Goal: Task Accomplishment & Management: Manage account settings

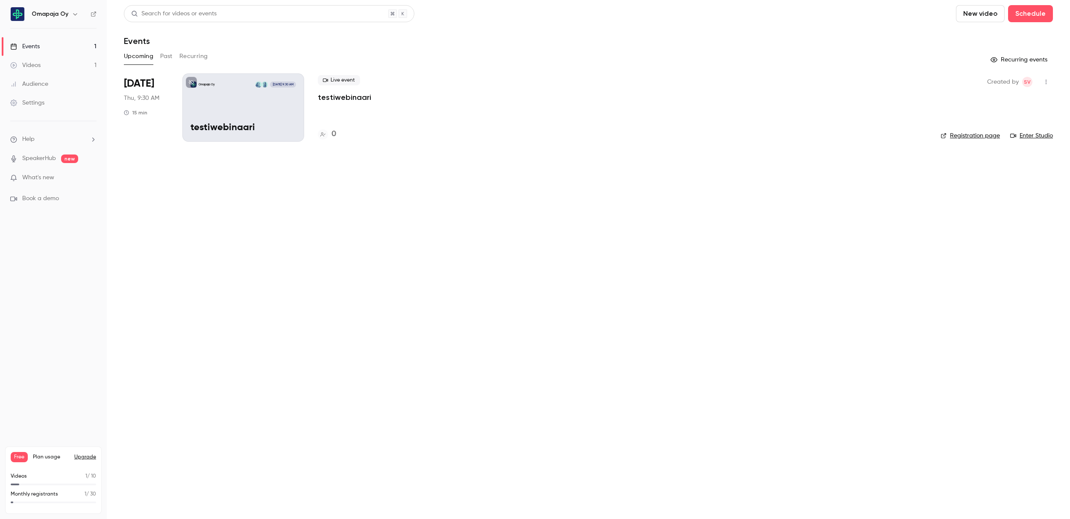
click at [42, 105] on div "Settings" at bounding box center [27, 103] width 34 height 9
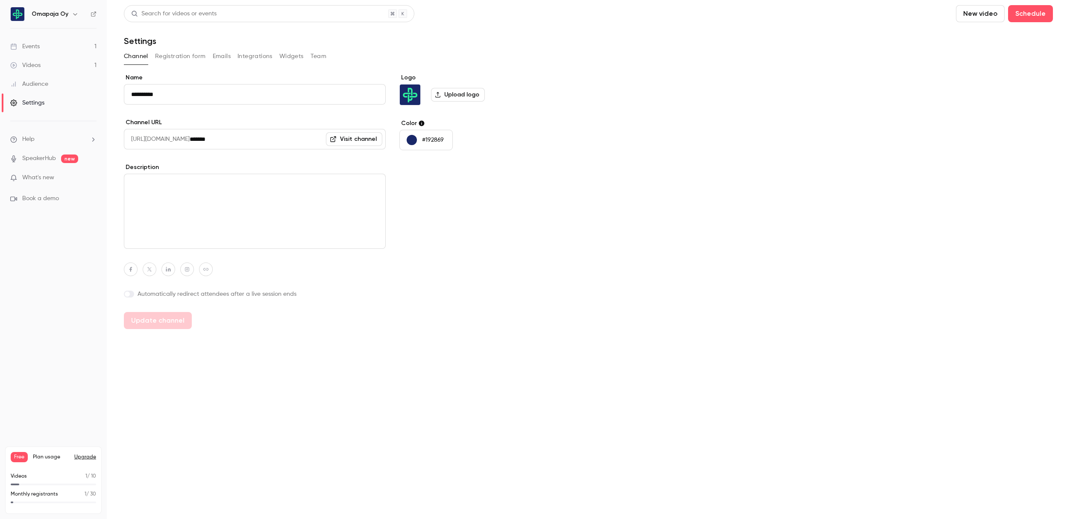
click at [249, 56] on button "Integrations" at bounding box center [254, 57] width 35 height 14
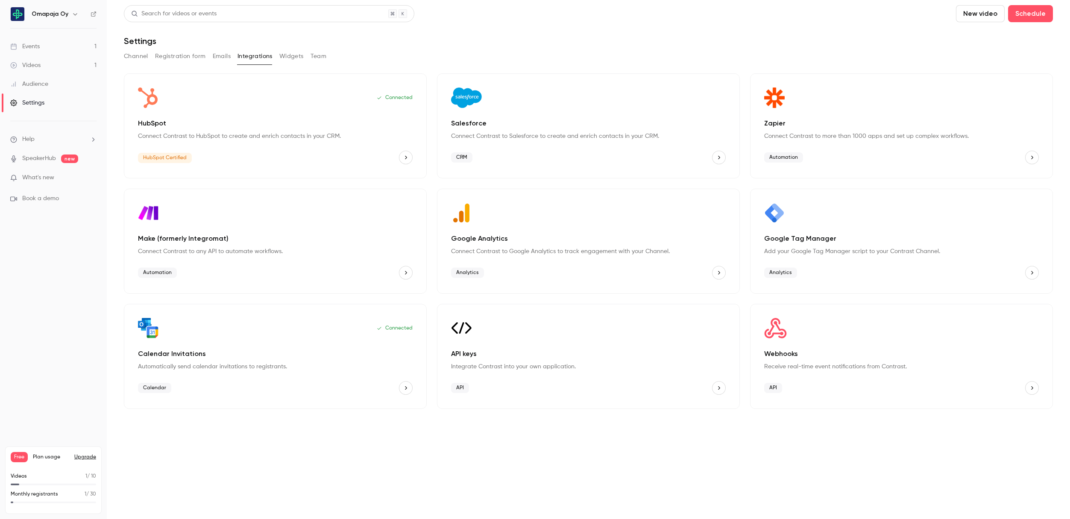
click at [289, 56] on button "Widgets" at bounding box center [291, 57] width 24 height 14
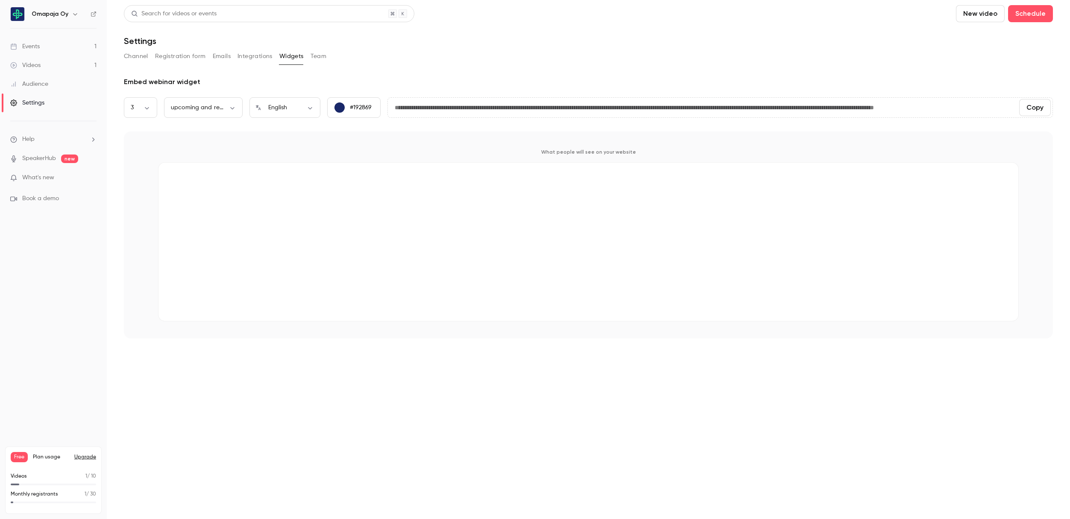
click at [319, 57] on button "Team" at bounding box center [318, 57] width 16 height 14
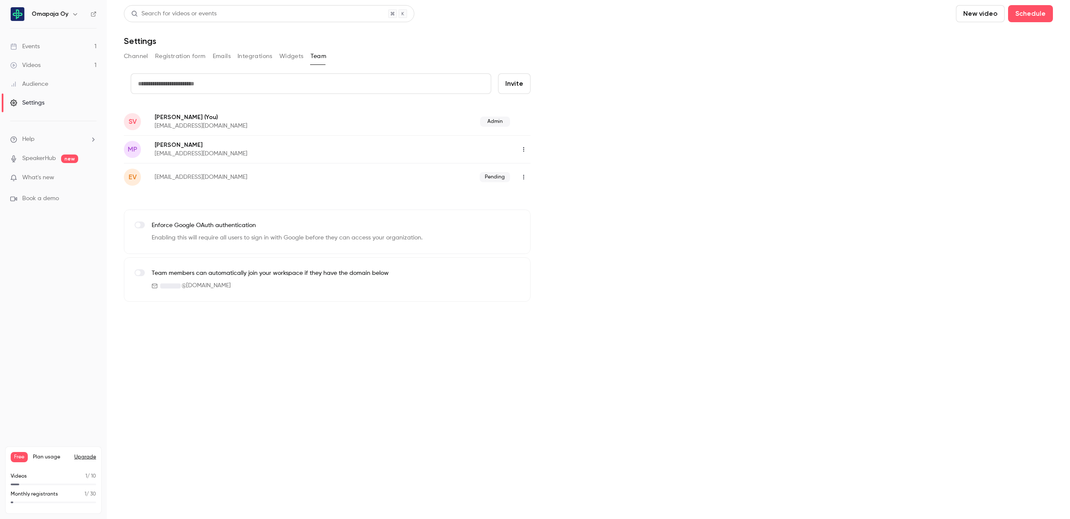
click at [286, 56] on button "Widgets" at bounding box center [291, 57] width 24 height 14
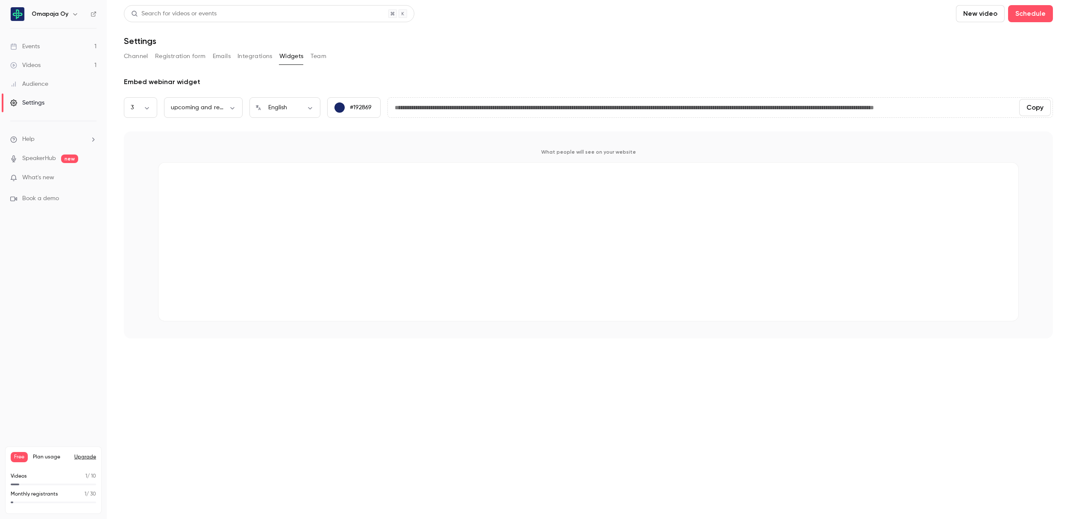
click at [34, 48] on div "Events" at bounding box center [24, 46] width 29 height 9
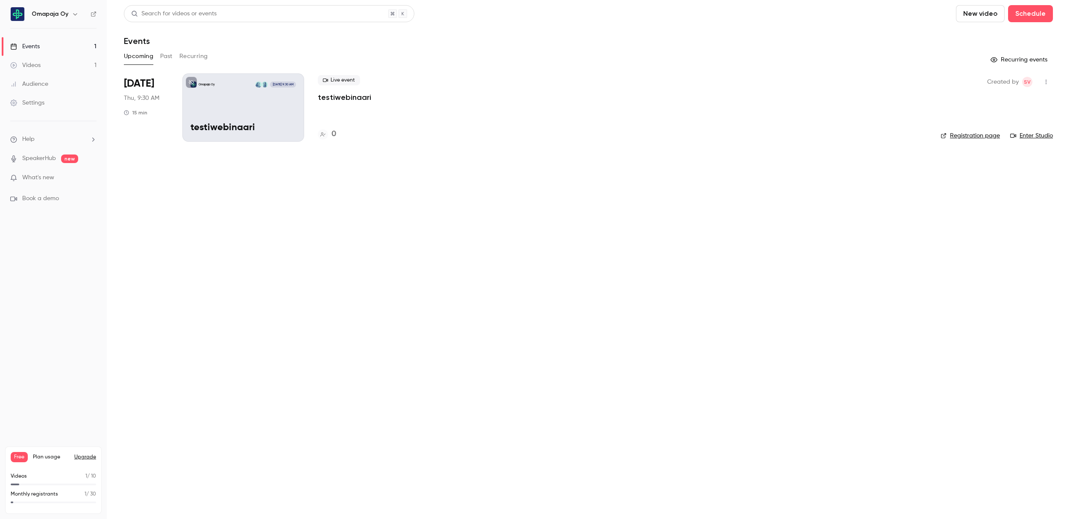
click at [55, 62] on link "Videos 1" at bounding box center [53, 65] width 107 height 19
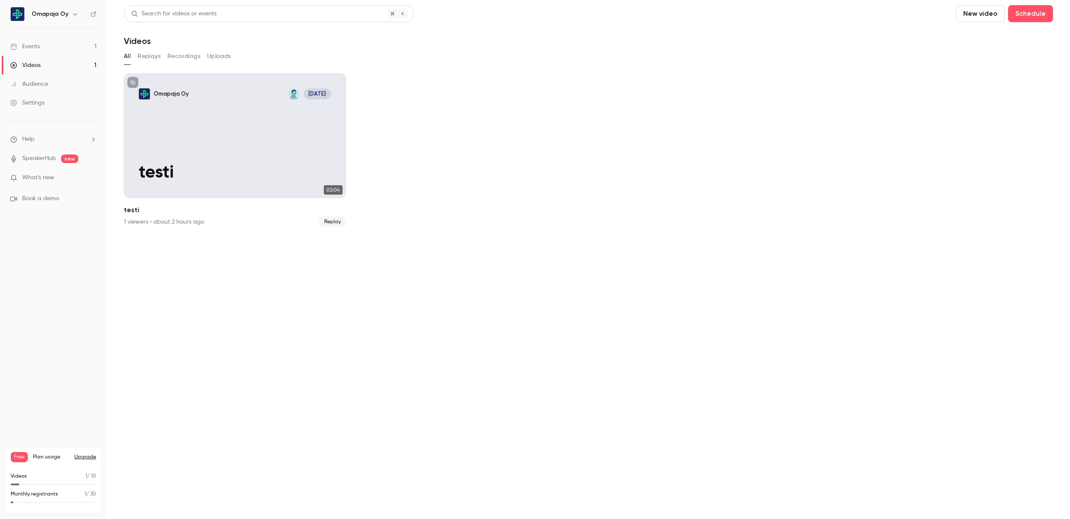
click at [51, 83] on link "Audience" at bounding box center [53, 84] width 107 height 19
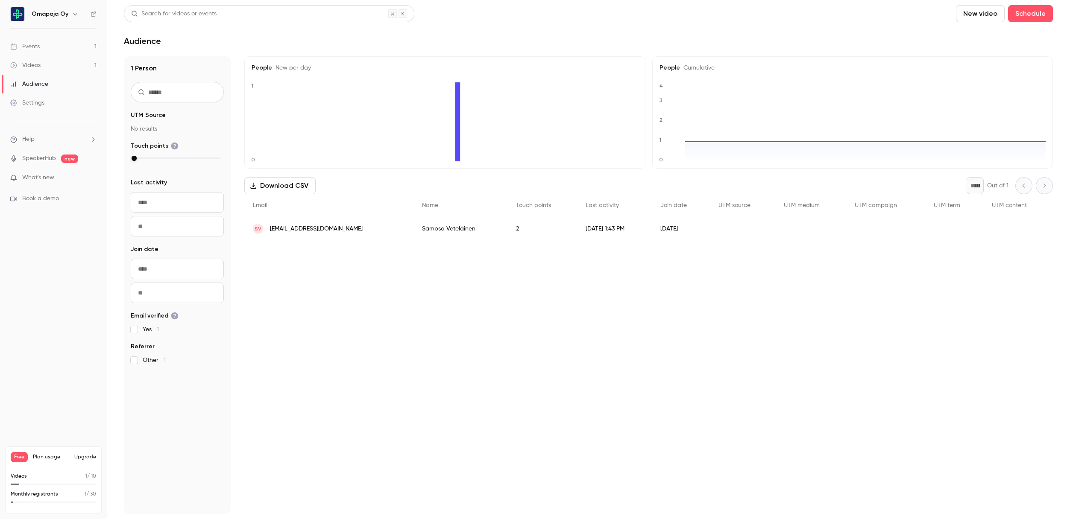
click at [41, 104] on div "Settings" at bounding box center [27, 103] width 34 height 9
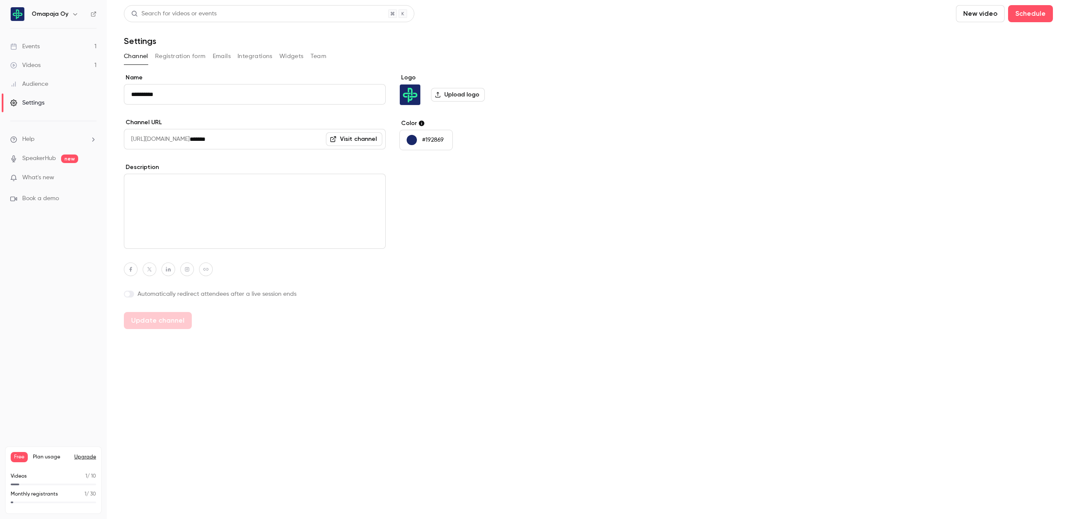
click at [182, 58] on button "Registration form" at bounding box center [180, 57] width 51 height 14
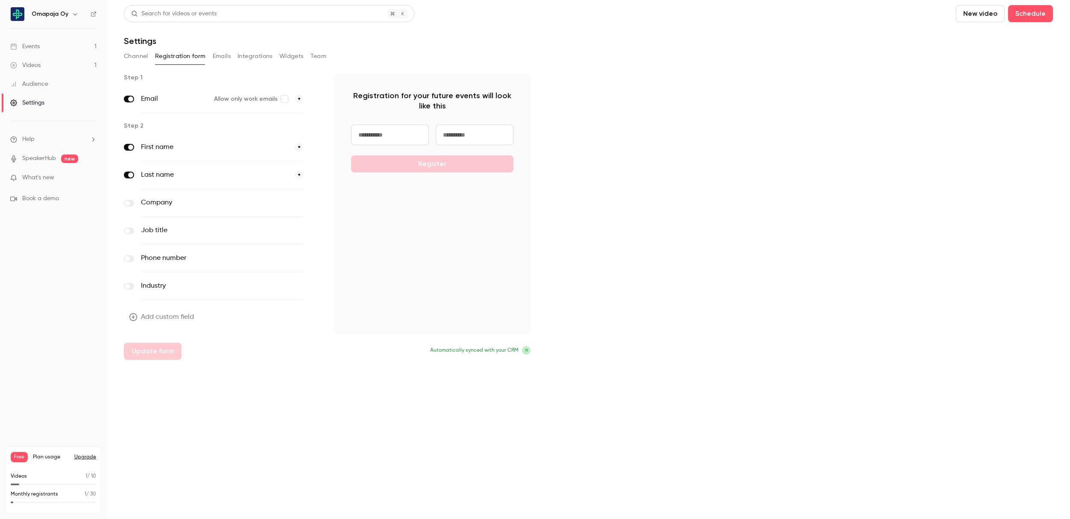
click at [224, 57] on button "Emails" at bounding box center [222, 57] width 18 height 14
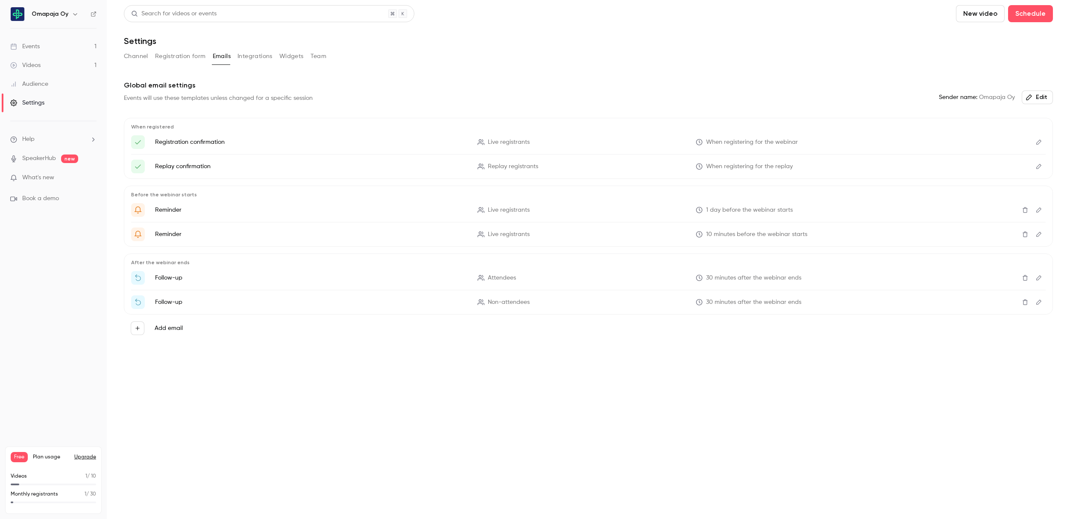
click at [197, 56] on button "Registration form" at bounding box center [180, 57] width 51 height 14
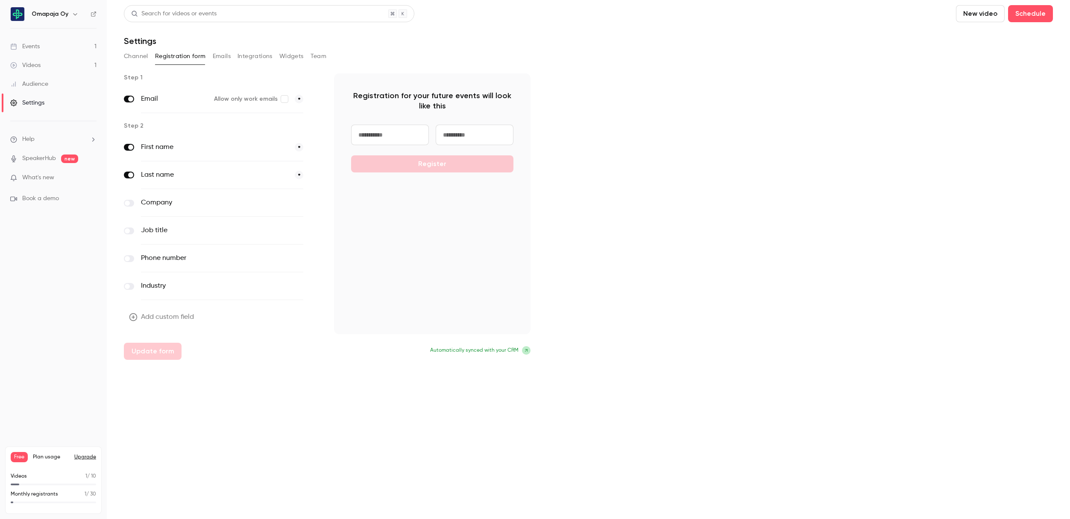
click at [237, 55] on button "Integrations" at bounding box center [254, 57] width 35 height 14
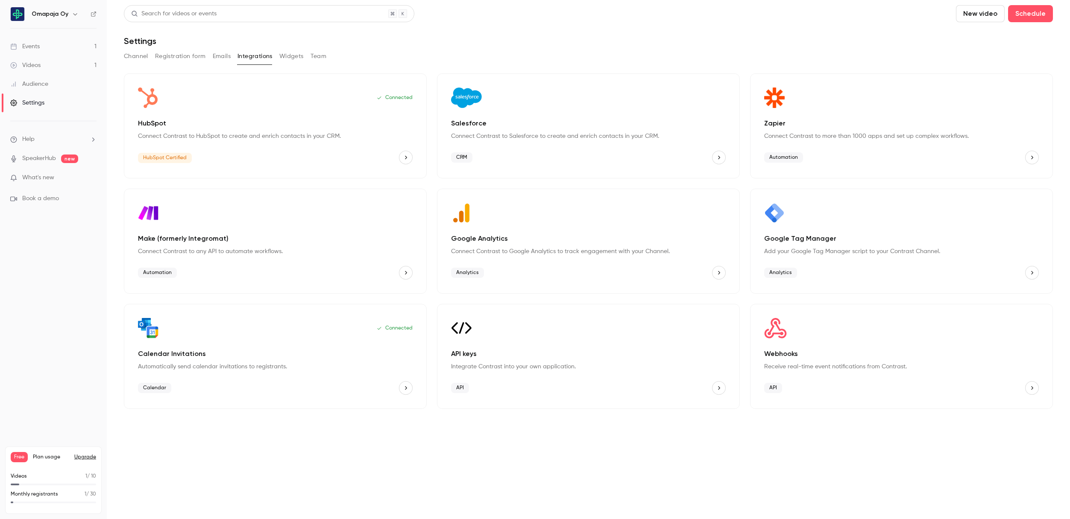
click at [290, 57] on button "Widgets" at bounding box center [291, 57] width 24 height 14
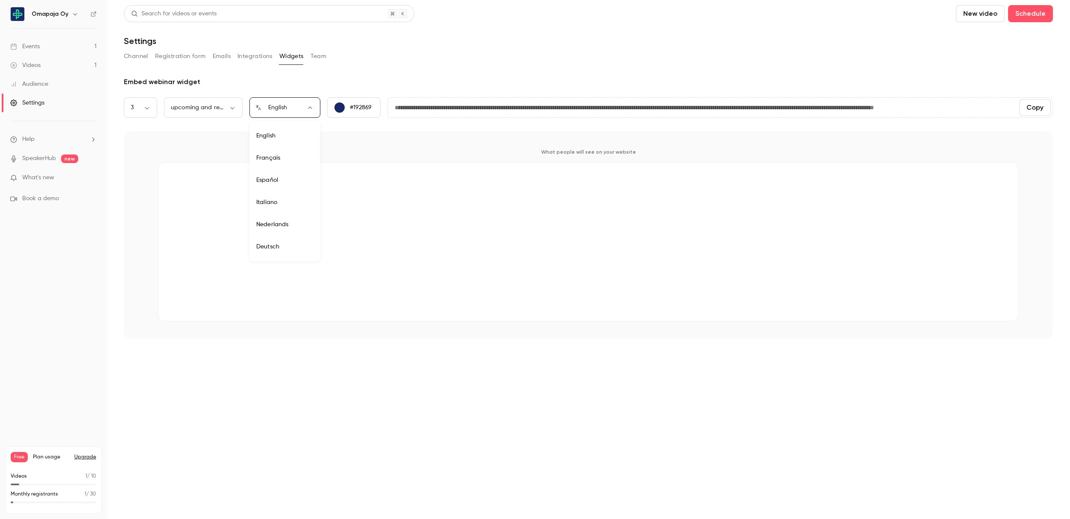
click at [294, 106] on body "**********" at bounding box center [535, 259] width 1070 height 519
click at [214, 107] on div at bounding box center [535, 259] width 1070 height 519
click at [217, 106] on body "**********" at bounding box center [535, 259] width 1070 height 519
click at [209, 160] on li "replays" at bounding box center [203, 158] width 79 height 22
type input "****"
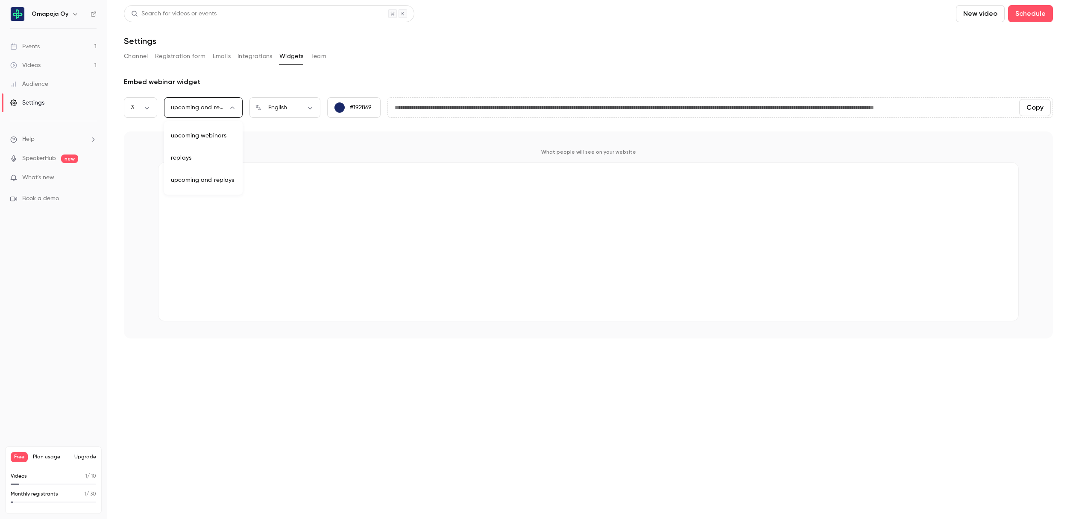
type input "**********"
click at [210, 109] on body "**********" at bounding box center [535, 259] width 1070 height 519
click at [210, 134] on li "upcoming webinars" at bounding box center [203, 136] width 79 height 22
type input "********"
type input "**********"
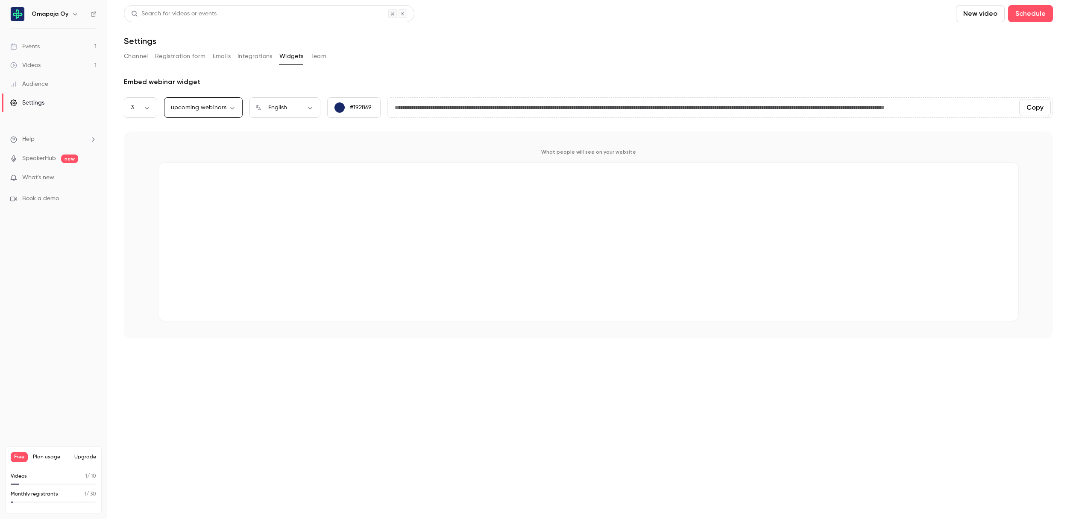
click at [318, 57] on button "Team" at bounding box center [318, 57] width 16 height 14
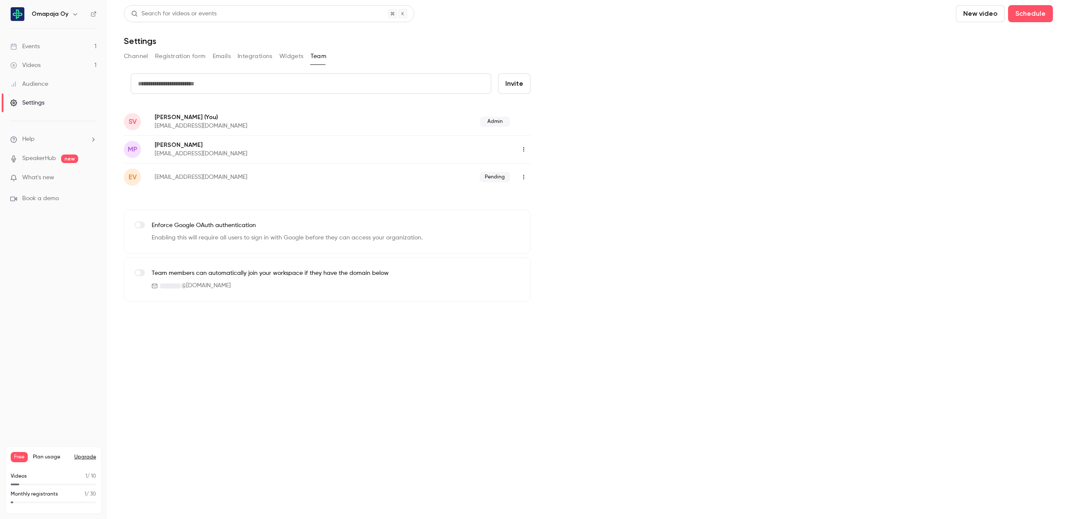
click at [523, 151] on icon "button" at bounding box center [523, 149] width 1 height 5
click at [651, 157] on div at bounding box center [535, 259] width 1070 height 519
drag, startPoint x: 143, startPoint y: 272, endPoint x: 141, endPoint y: 280, distance: 8.0
click at [143, 272] on label at bounding box center [140, 272] width 10 height 7
click at [774, 270] on div "credit card Invite SV [PERSON_NAME] (You) [EMAIL_ADDRESS][DOMAIN_NAME] Admin MP…" at bounding box center [588, 187] width 929 height 228
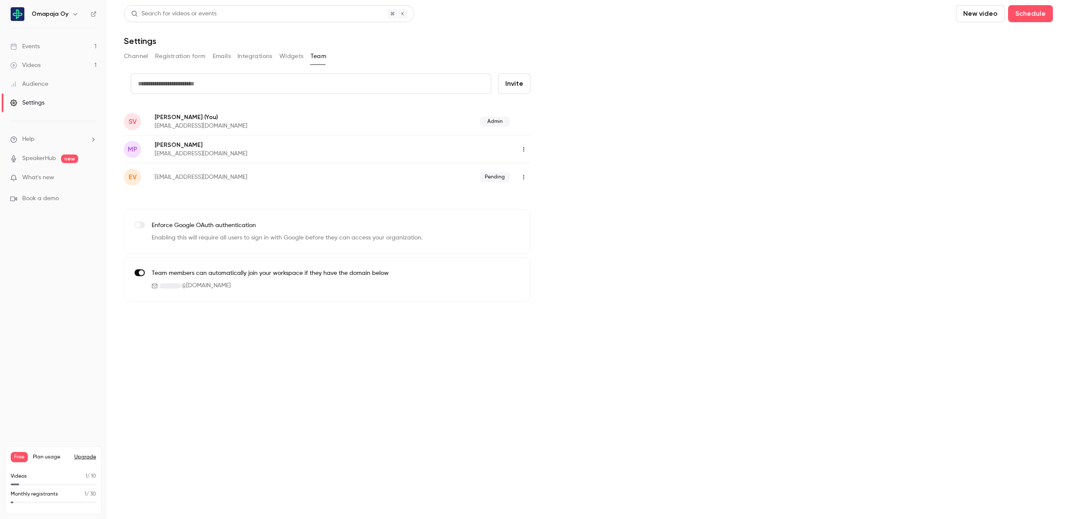
click at [66, 431] on nav "Omapaja Oy Events 1 Videos 1 Audience Settings Help SpeakerHub new What's new B…" at bounding box center [53, 259] width 107 height 519
click at [45, 43] on link "Events 1" at bounding box center [53, 46] width 107 height 19
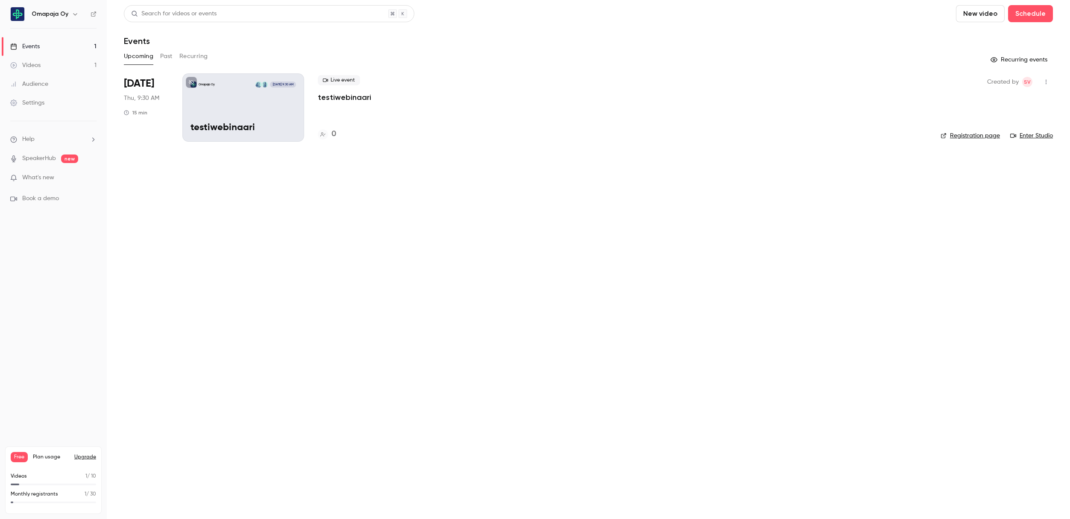
click at [46, 140] on li "Help" at bounding box center [53, 139] width 86 height 9
click at [54, 284] on div at bounding box center [535, 259] width 1070 height 519
click at [34, 47] on div "Events" at bounding box center [24, 46] width 29 height 9
click at [228, 100] on div "Omapaja Oy [DATE] 9:30 AM testiwebinaari" at bounding box center [243, 107] width 122 height 68
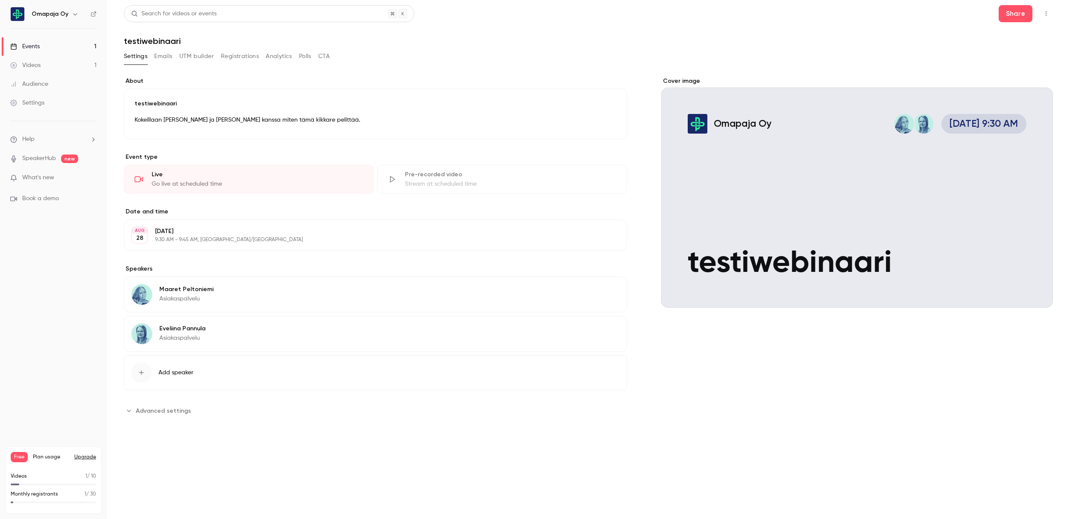
click at [284, 57] on button "Analytics" at bounding box center [279, 57] width 26 height 14
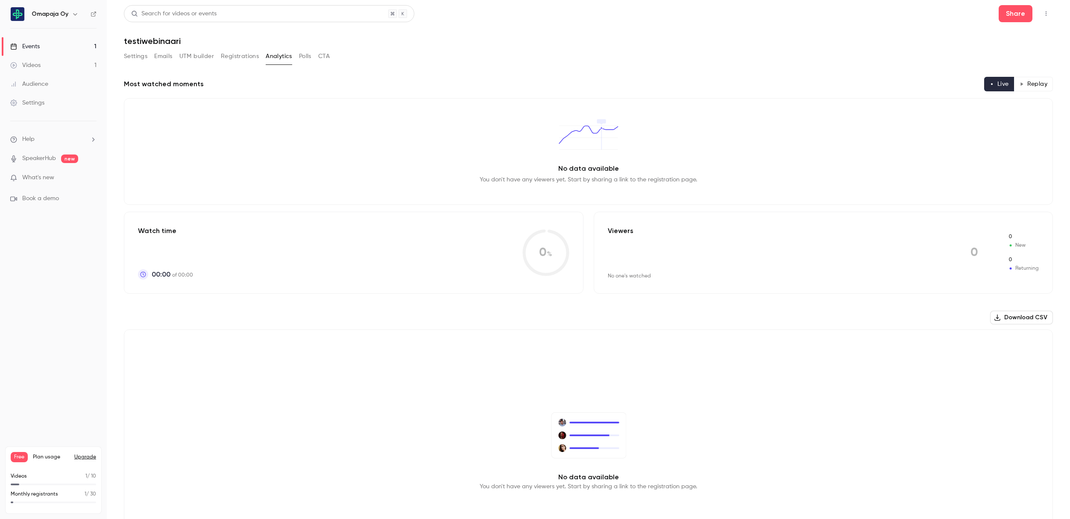
click at [252, 58] on button "Registrations" at bounding box center [240, 57] width 38 height 14
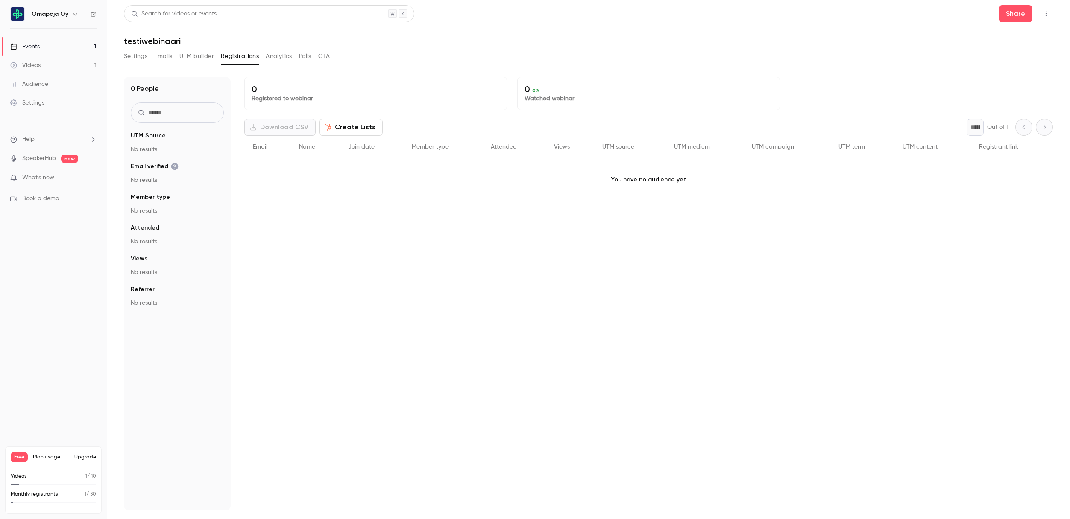
click at [276, 60] on button "Analytics" at bounding box center [279, 57] width 26 height 14
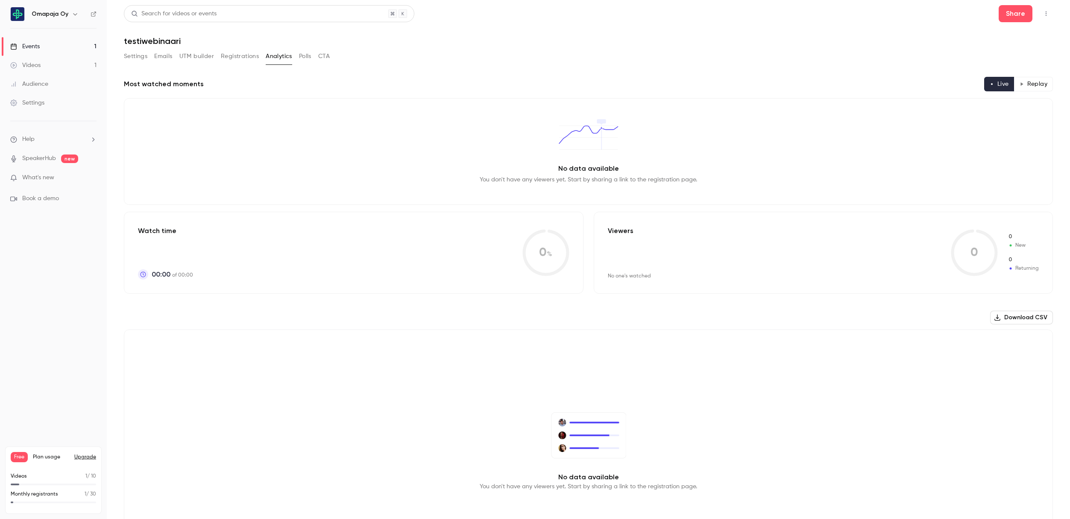
drag, startPoint x: 256, startPoint y: 59, endPoint x: 242, endPoint y: 59, distance: 14.1
click at [255, 59] on button "Registrations" at bounding box center [240, 57] width 38 height 14
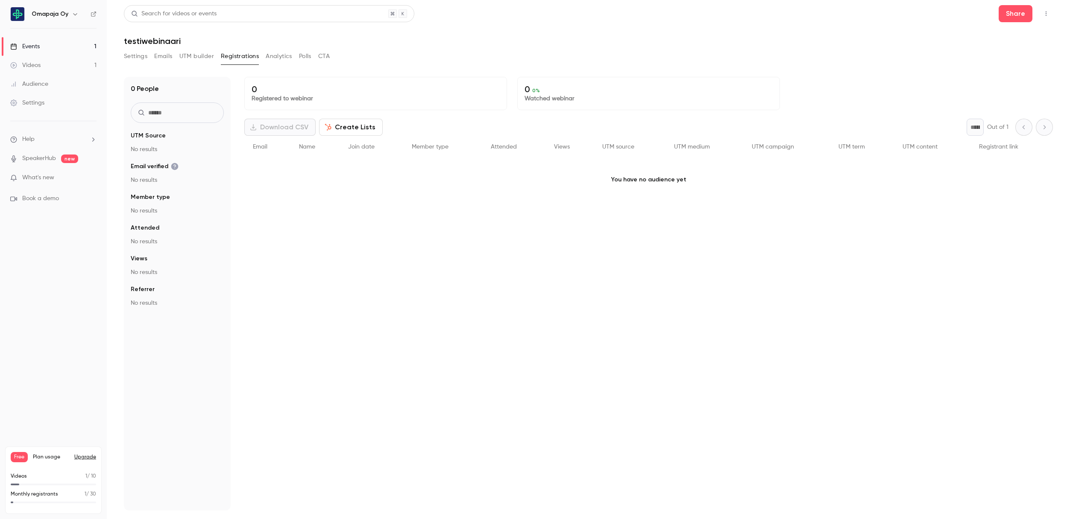
click at [198, 58] on button "UTM builder" at bounding box center [196, 57] width 35 height 14
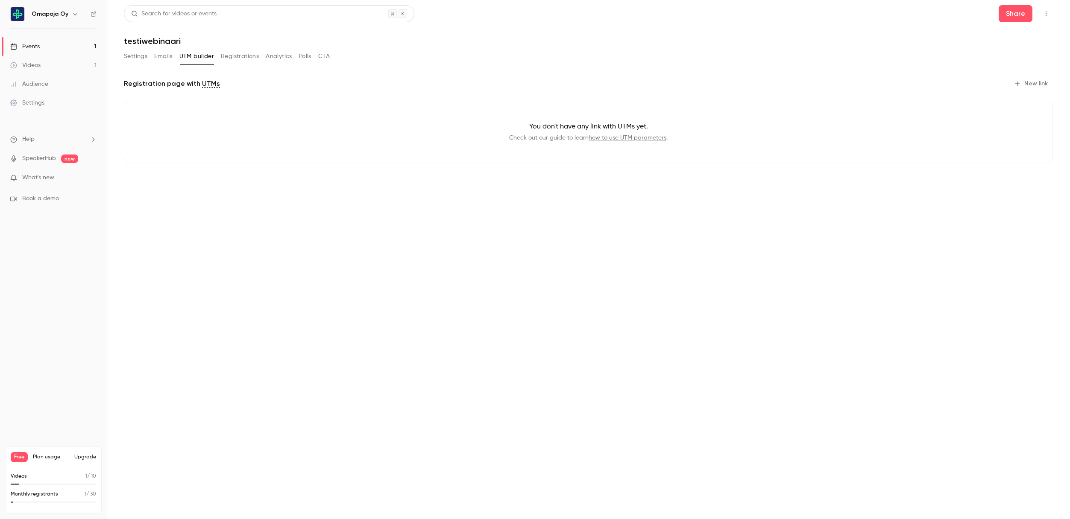
click at [164, 57] on button "Emails" at bounding box center [163, 57] width 18 height 14
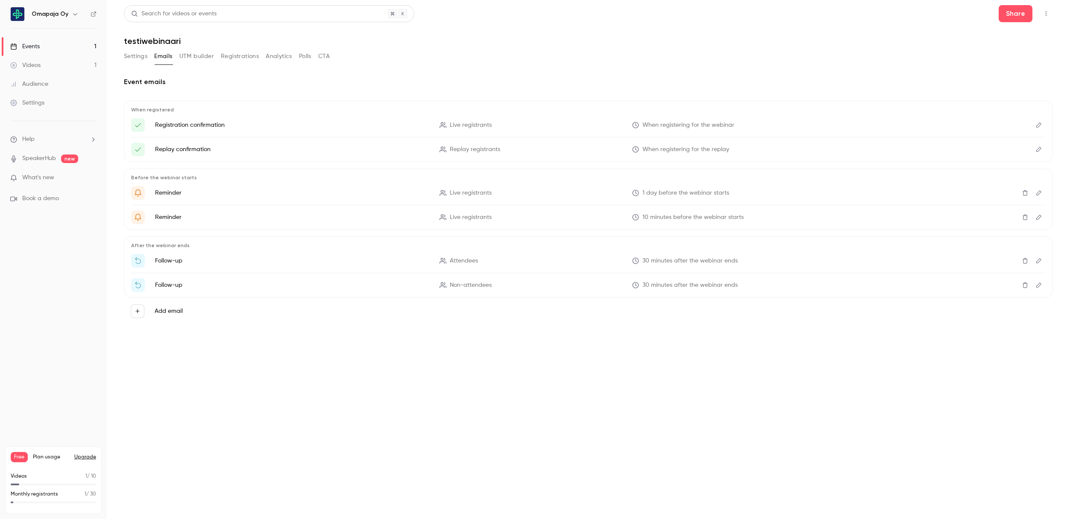
click at [127, 57] on button "Settings" at bounding box center [135, 57] width 23 height 14
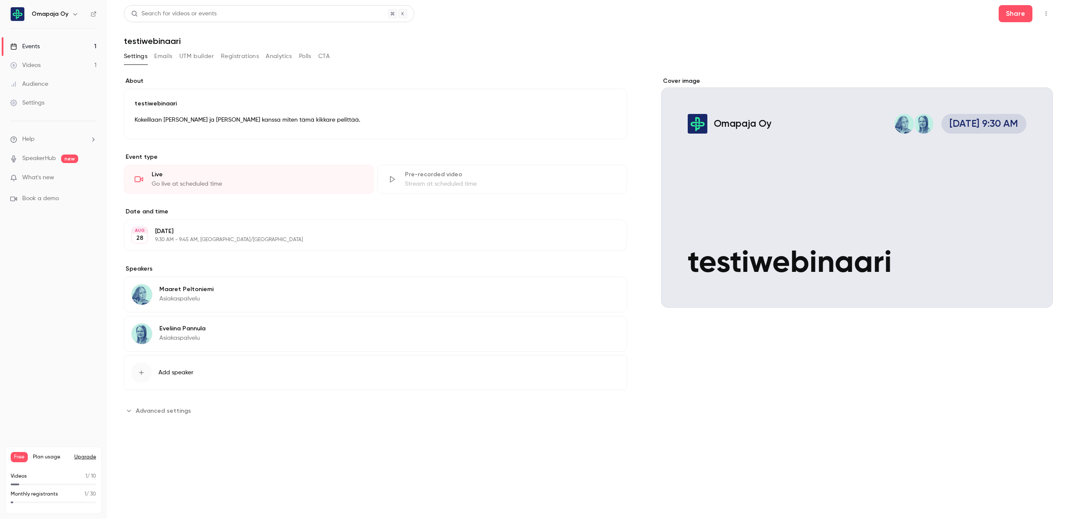
click at [161, 411] on span "Advanced settings" at bounding box center [163, 411] width 55 height 9
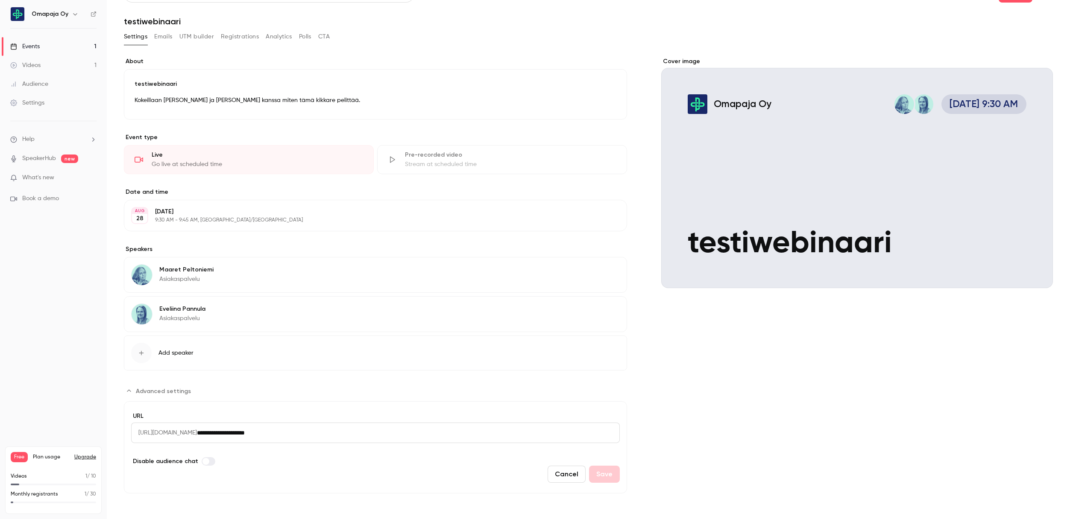
click at [38, 68] on div "Videos" at bounding box center [25, 65] width 30 height 9
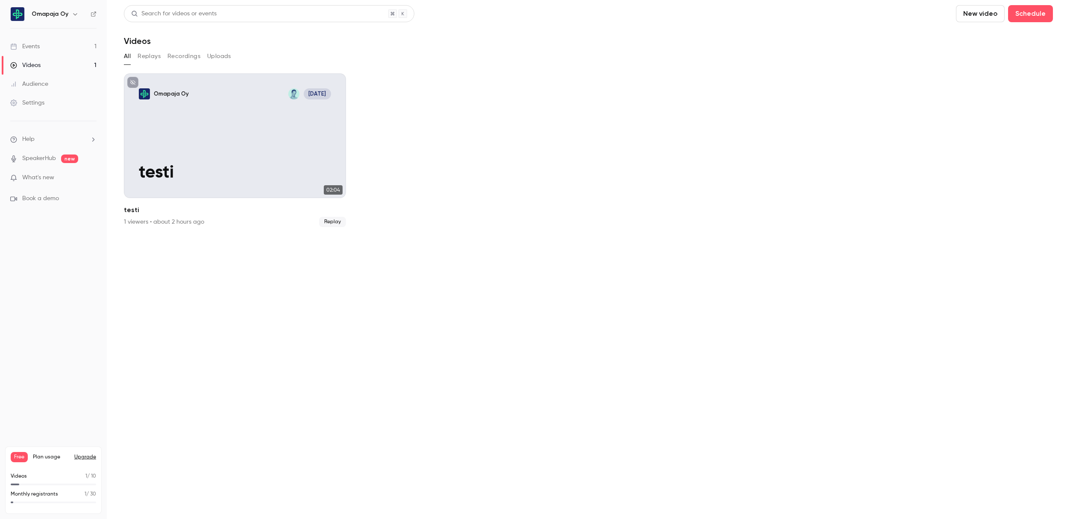
click at [151, 55] on button "Replays" at bounding box center [149, 57] width 23 height 14
click at [182, 55] on button "Recordings" at bounding box center [183, 57] width 33 height 14
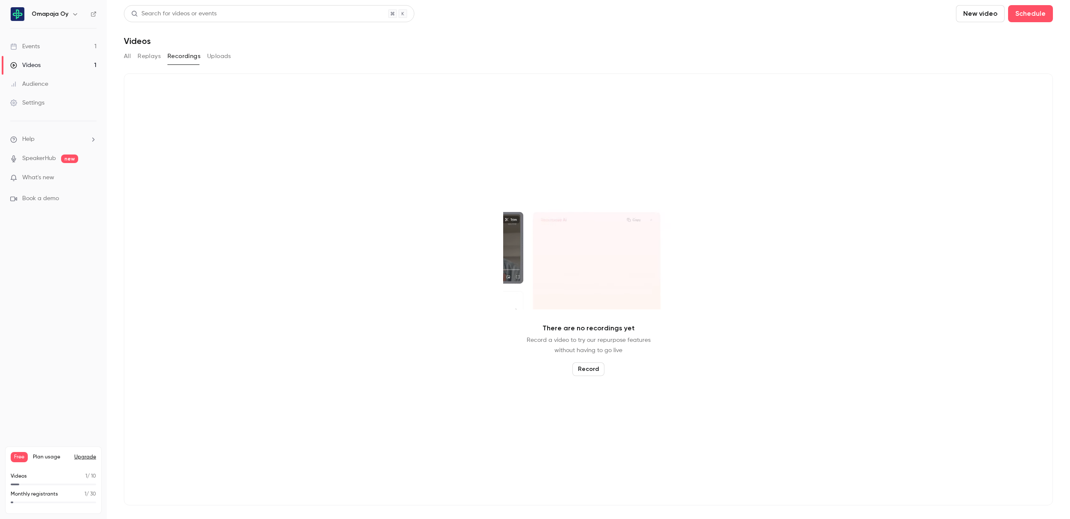
click at [215, 55] on button "Uploads" at bounding box center [219, 57] width 24 height 14
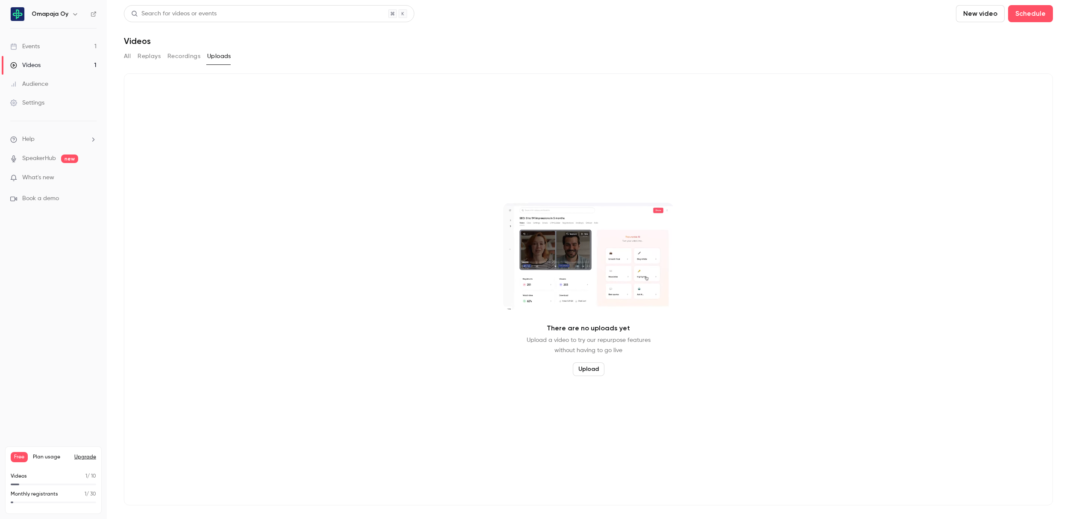
click at [130, 55] on button "All" at bounding box center [127, 57] width 7 height 14
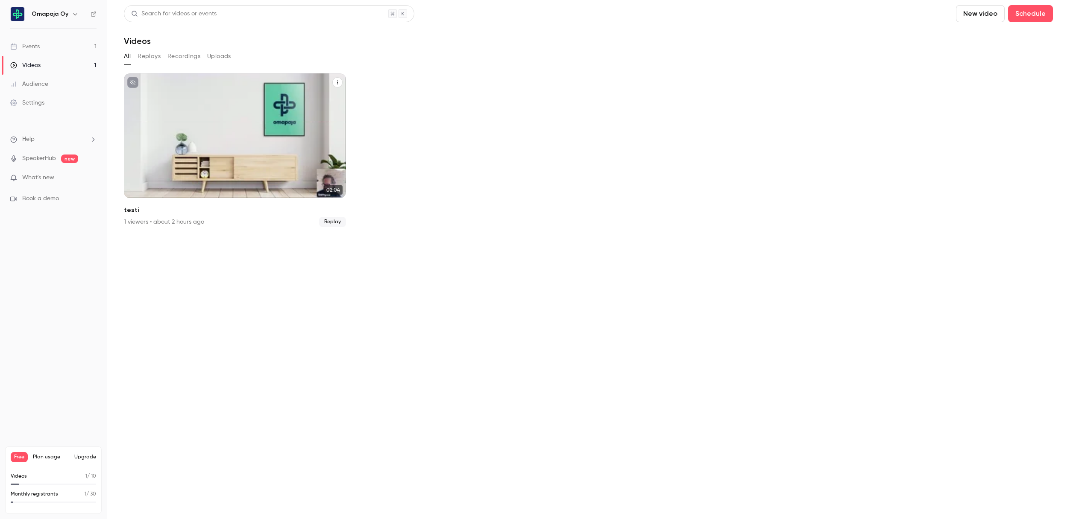
click at [338, 81] on icon "testi" at bounding box center [337, 82] width 5 height 5
click at [338, 81] on div at bounding box center [535, 259] width 1070 height 519
click at [428, 88] on ul "Omapaja Oy [DATE] testi 02:04 testi 1 viewers • about 2 hours ago Replay" at bounding box center [588, 150] width 929 height 154
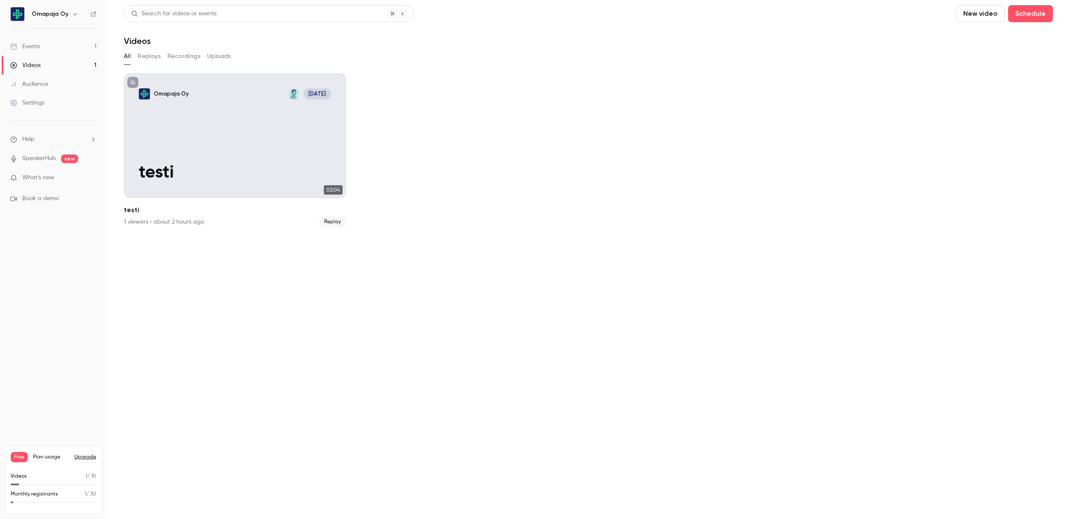
click at [35, 48] on div "Events" at bounding box center [24, 46] width 29 height 9
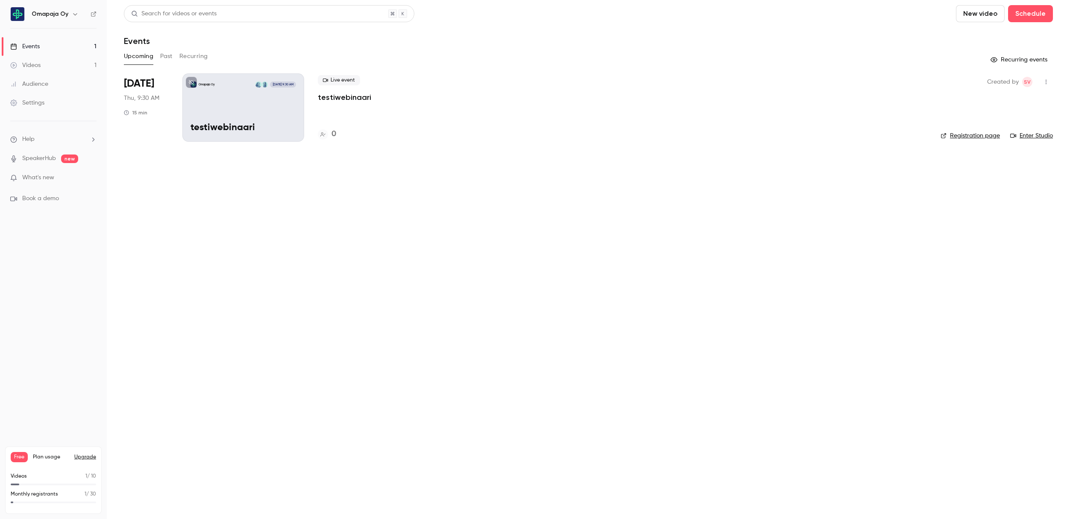
click at [43, 107] on link "Settings" at bounding box center [53, 103] width 107 height 19
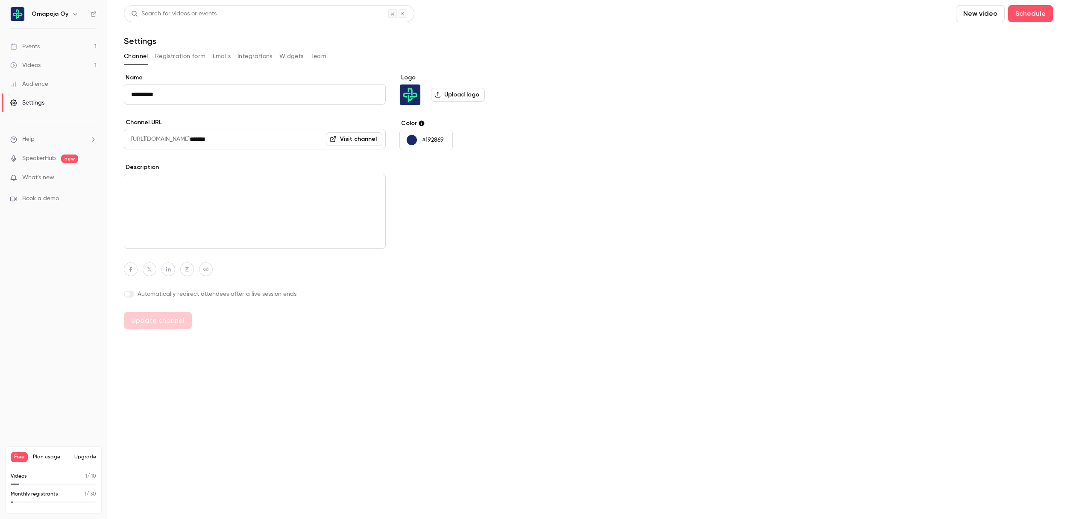
click at [310, 57] on button "Team" at bounding box center [318, 57] width 16 height 14
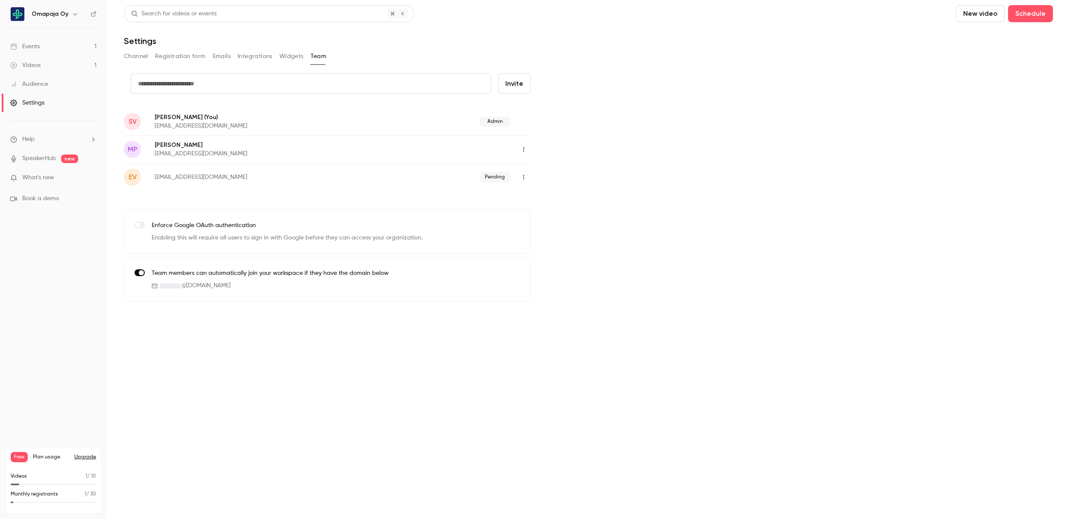
click at [525, 149] on icon "button" at bounding box center [523, 149] width 7 height 6
click at [545, 173] on div "Assign admin role" at bounding box center [570, 171] width 65 height 9
click at [48, 49] on link "Events 1" at bounding box center [53, 46] width 107 height 19
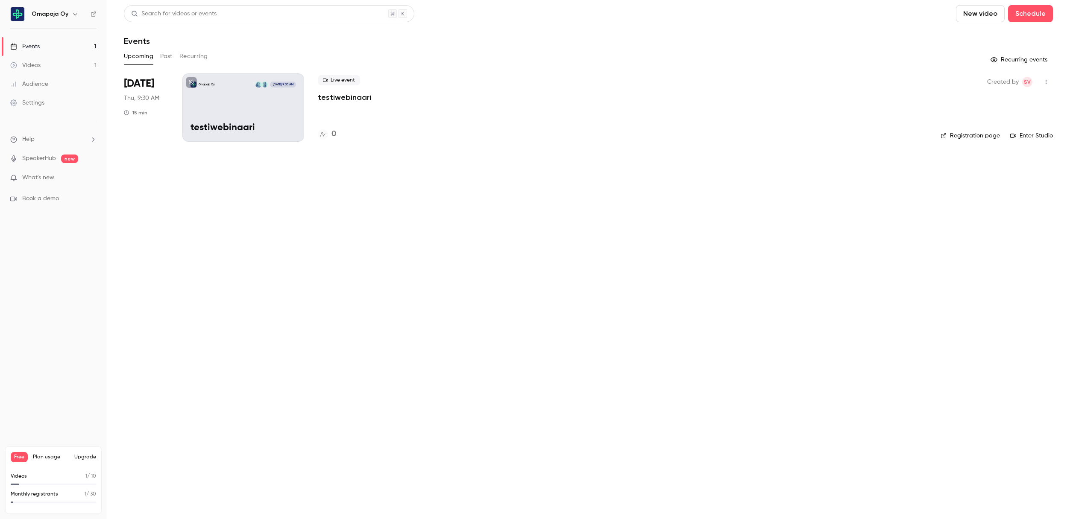
click at [1048, 82] on icon "button" at bounding box center [1045, 82] width 7 height 6
click at [1003, 166] on div "Delete" at bounding box center [1013, 170] width 65 height 9
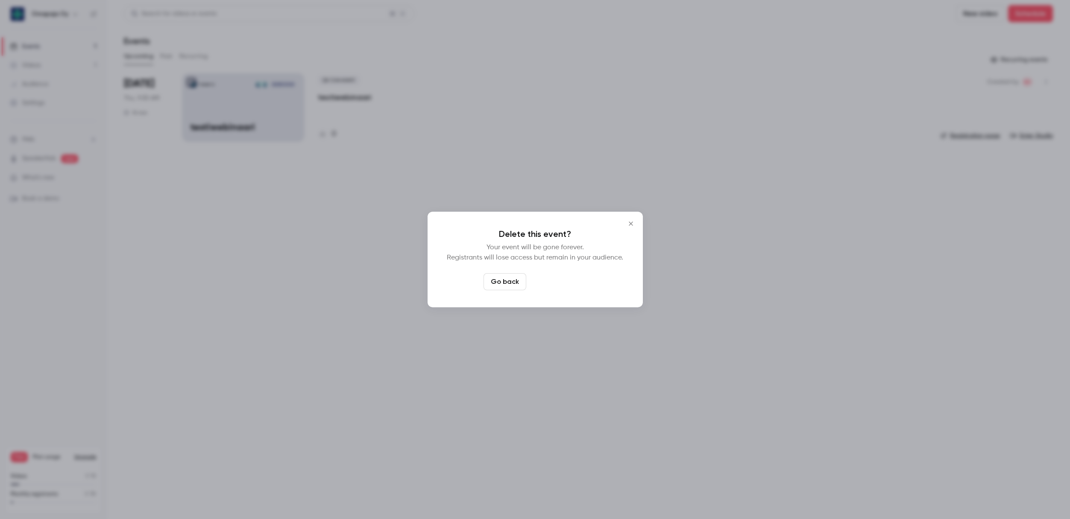
click at [577, 282] on button "Delete event" at bounding box center [558, 281] width 57 height 17
